Goal: Task Accomplishment & Management: Manage account settings

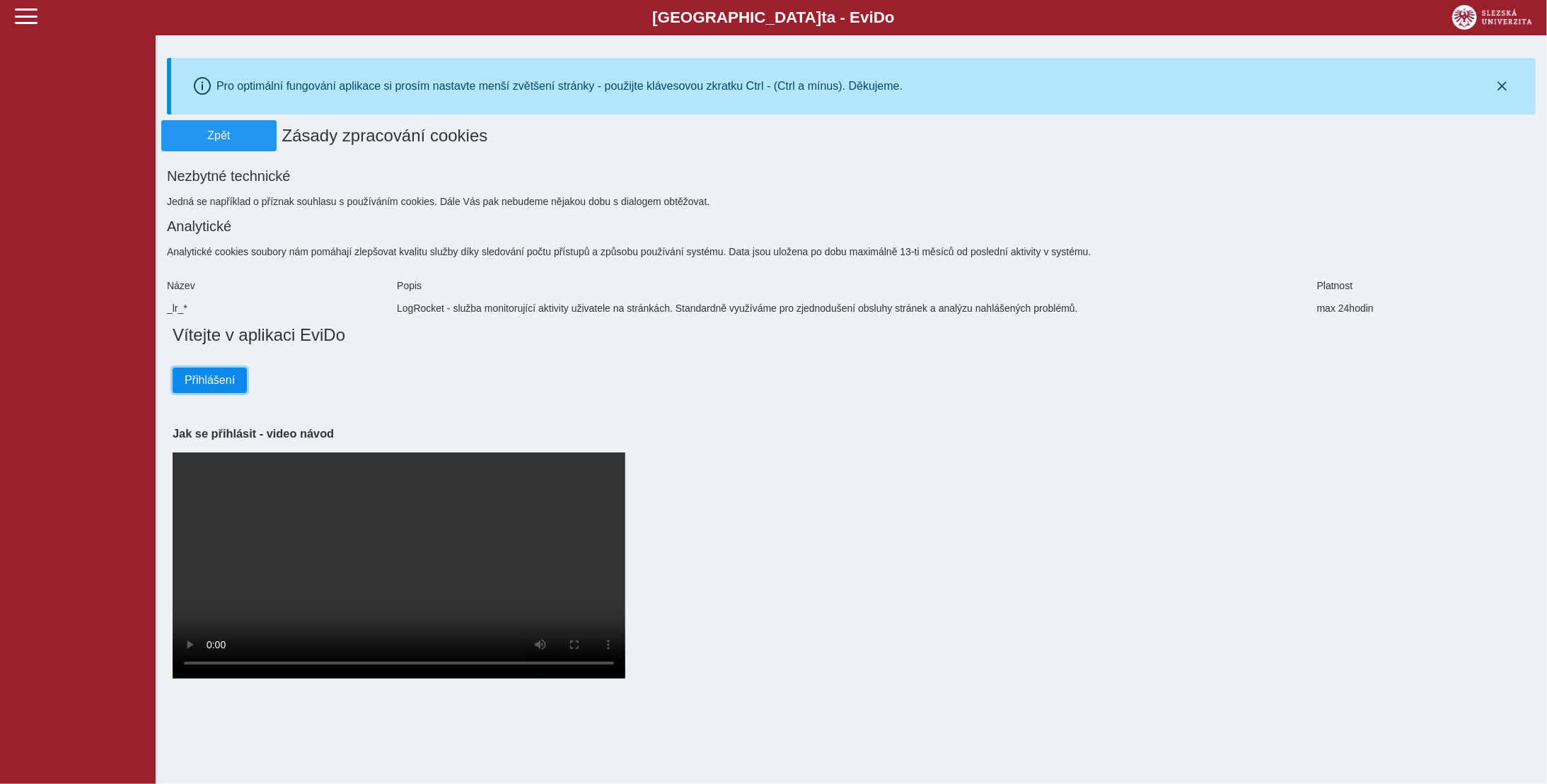
click at [212, 375] on span "Přihlášení" at bounding box center [210, 380] width 51 height 12
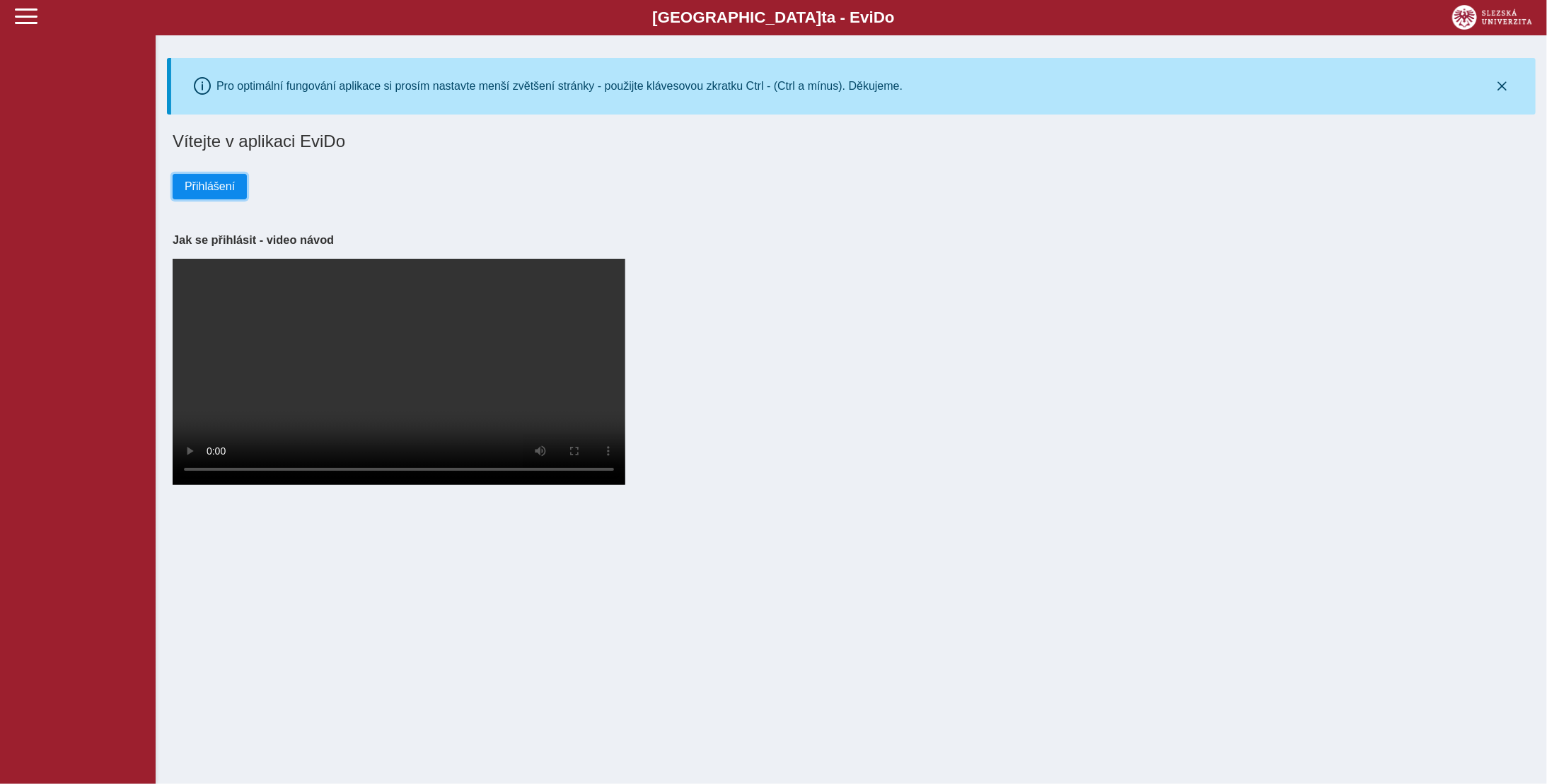
click at [213, 184] on span "Přihlášení" at bounding box center [210, 186] width 51 height 12
